Goal: Task Accomplishment & Management: Complete application form

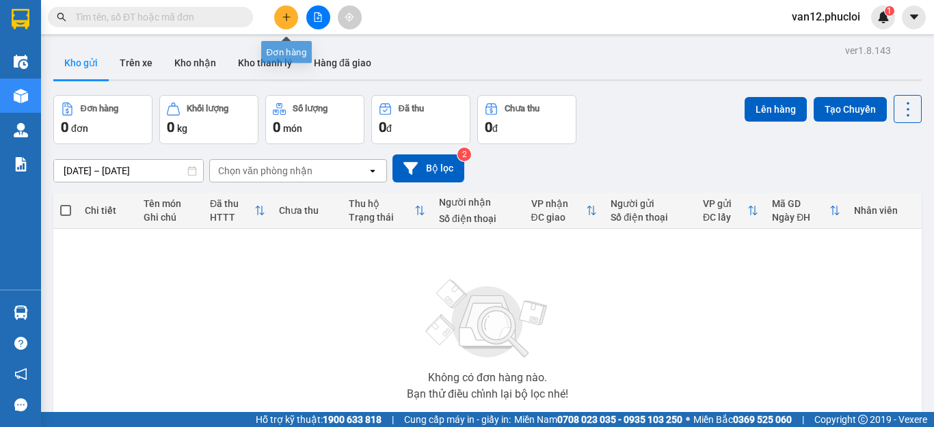
click at [282, 18] on icon "plus" at bounding box center [287, 17] width 10 height 10
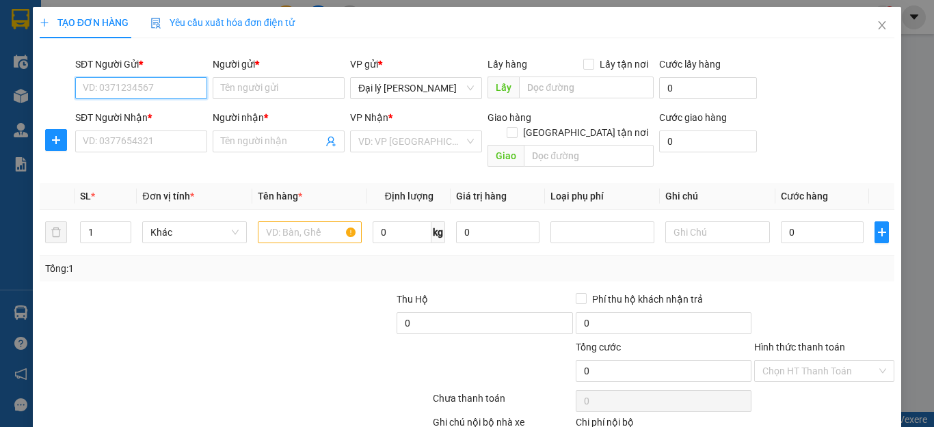
click at [194, 88] on input "SĐT Người Gửi *" at bounding box center [141, 88] width 132 height 22
click at [165, 117] on div "0393545711 - C OANH" at bounding box center [140, 115] width 114 height 15
type input "0393545711"
type input "C OANH"
type input "0393545711"
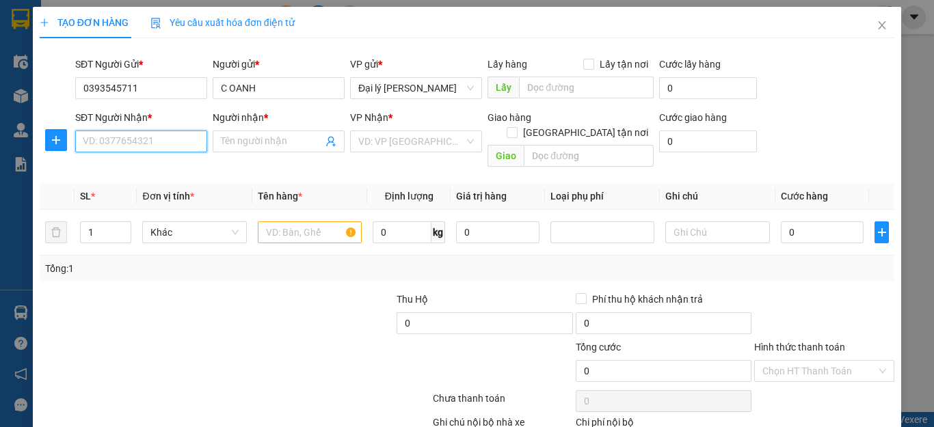
click at [194, 144] on input "SĐT Người Nhận *" at bounding box center [141, 142] width 132 height 22
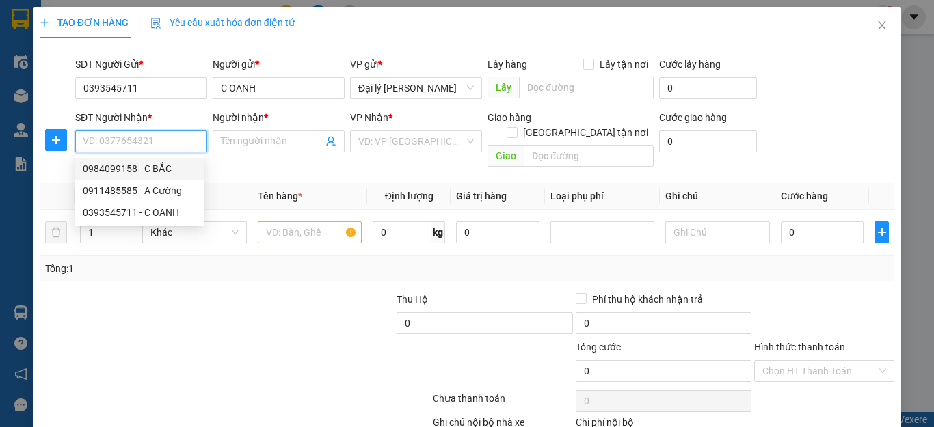
click at [165, 166] on div "0984099158 - C BẮC" at bounding box center [140, 168] width 114 height 15
type input "0984099158"
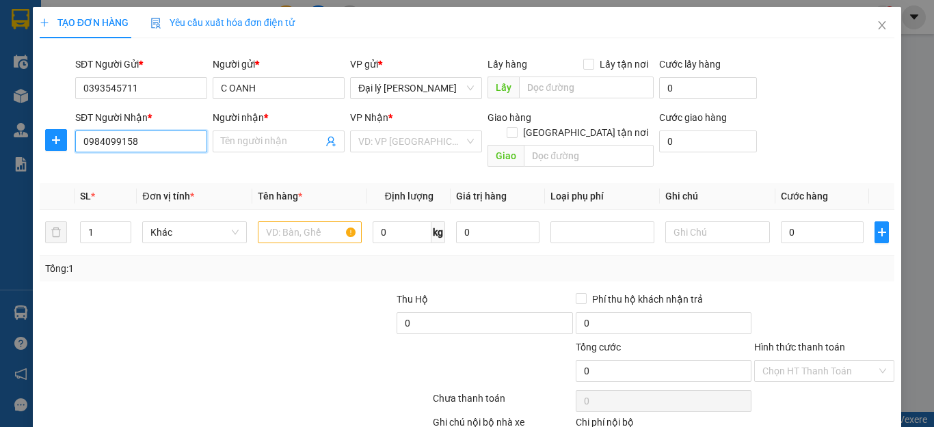
type input "C BẮC"
click at [91, 222] on input "1" at bounding box center [106, 232] width 51 height 21
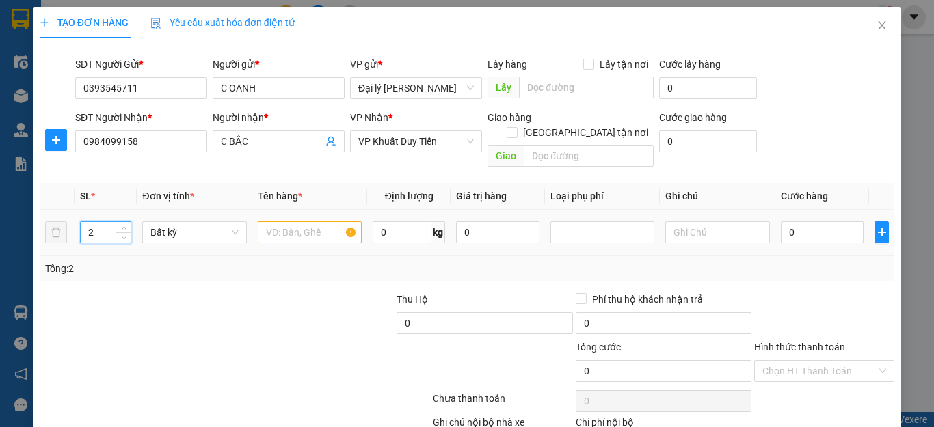
type input "2"
click at [345, 222] on input "text" at bounding box center [310, 233] width 104 height 22
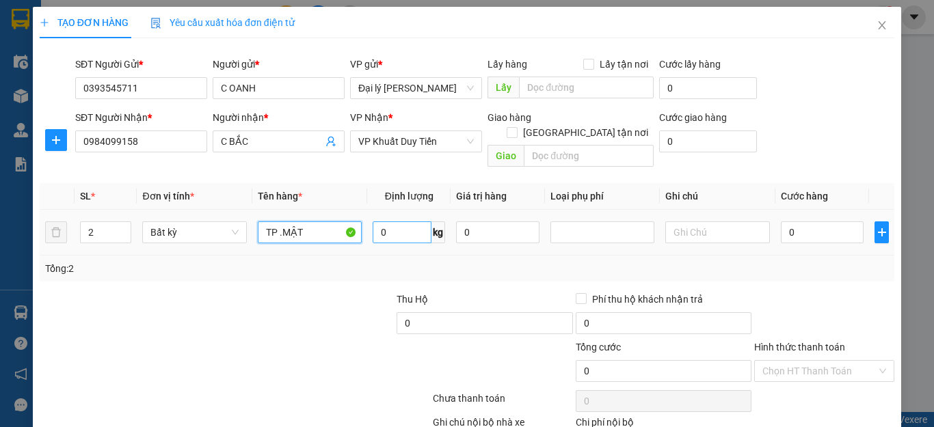
type input "TP .MẬT"
click at [382, 222] on input "0" at bounding box center [402, 233] width 59 height 22
type input "35"
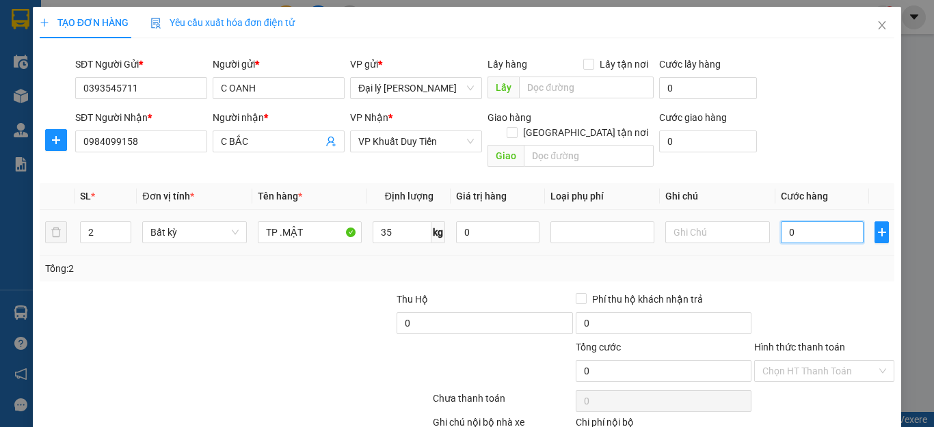
click at [784, 222] on input "0" at bounding box center [822, 233] width 83 height 22
type input "80.000"
click at [784, 222] on input "80.000" at bounding box center [822, 233] width 83 height 22
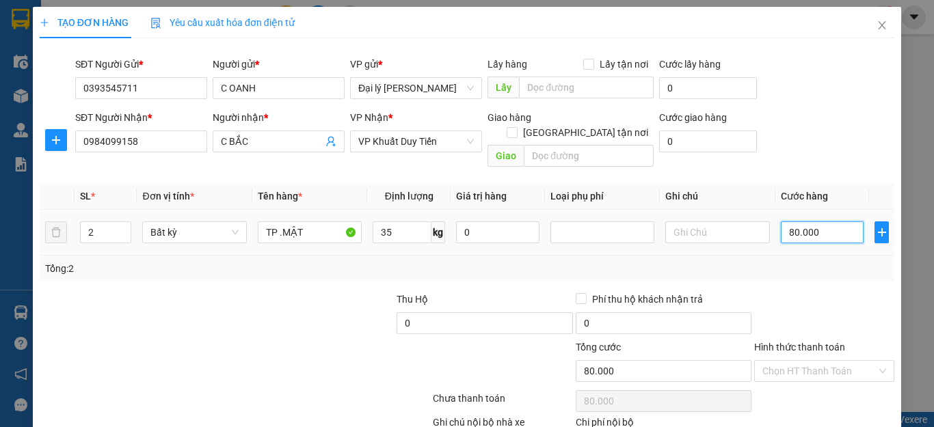
type input "0.000"
type input "0"
type input "90.000"
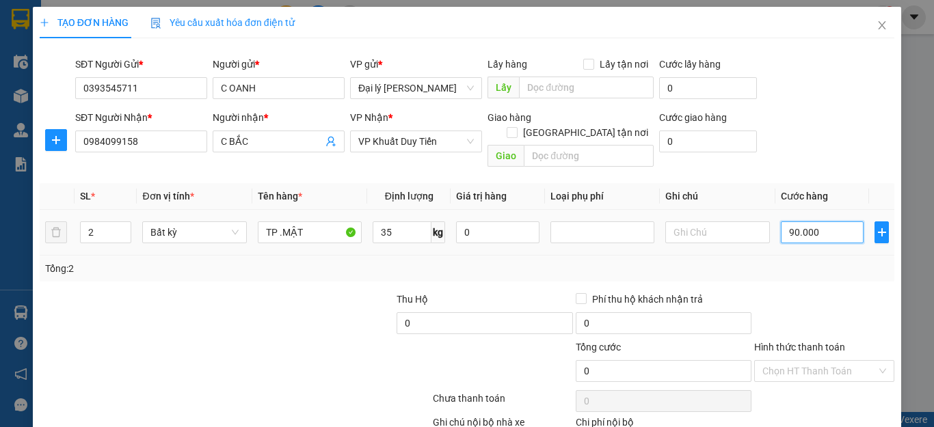
type input "90.000"
click at [797, 342] on label "Hình thức thanh toán" at bounding box center [799, 347] width 91 height 11
click at [797, 361] on input "Hình thức thanh toán" at bounding box center [820, 371] width 114 height 21
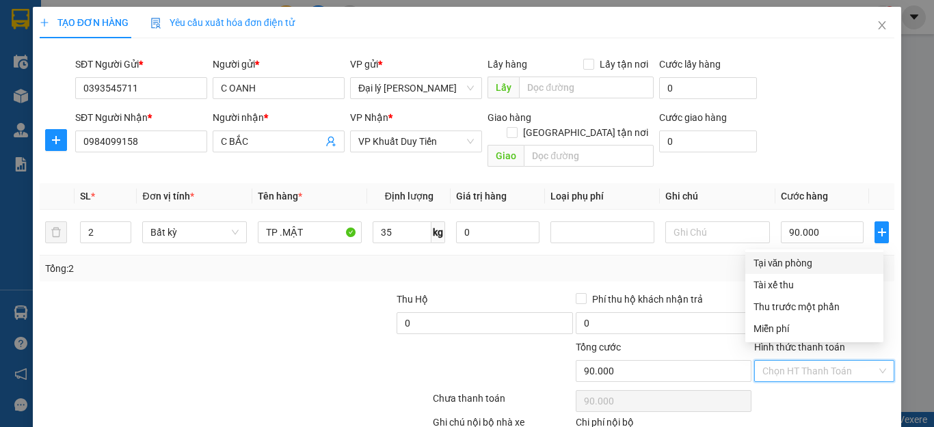
click at [790, 264] on div "Tại văn phòng" at bounding box center [815, 263] width 122 height 15
type input "0"
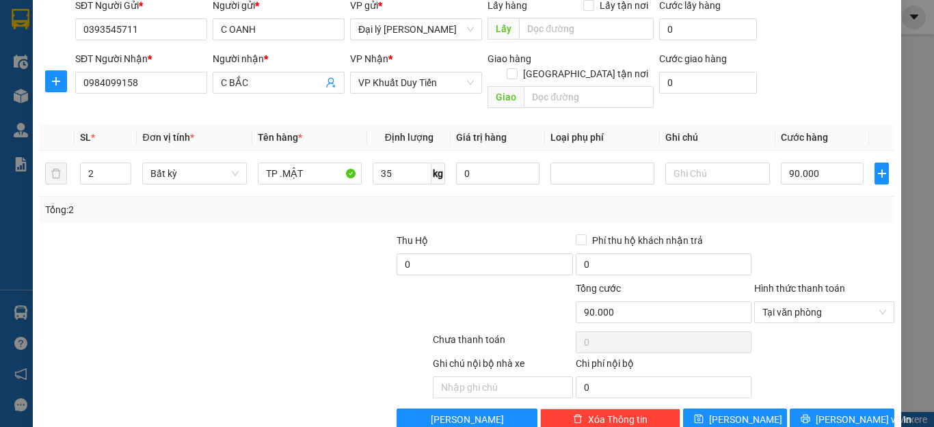
scroll to position [74, 0]
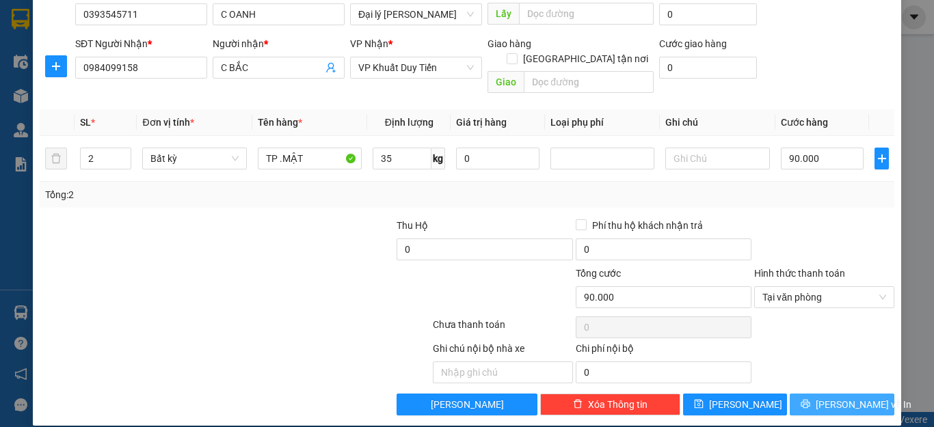
click at [849, 397] on span "[PERSON_NAME] và In" at bounding box center [864, 404] width 96 height 15
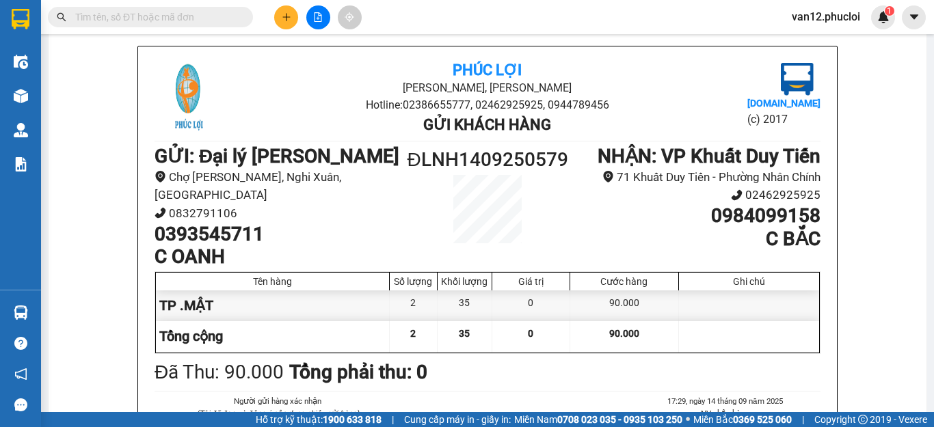
scroll to position [46, 0]
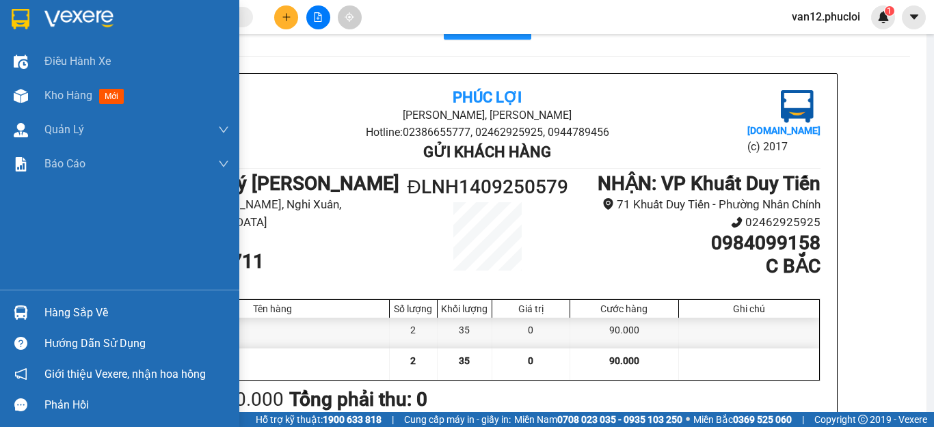
click at [22, 17] on img at bounding box center [21, 19] width 18 height 21
